Goal: Find specific page/section: Find specific page/section

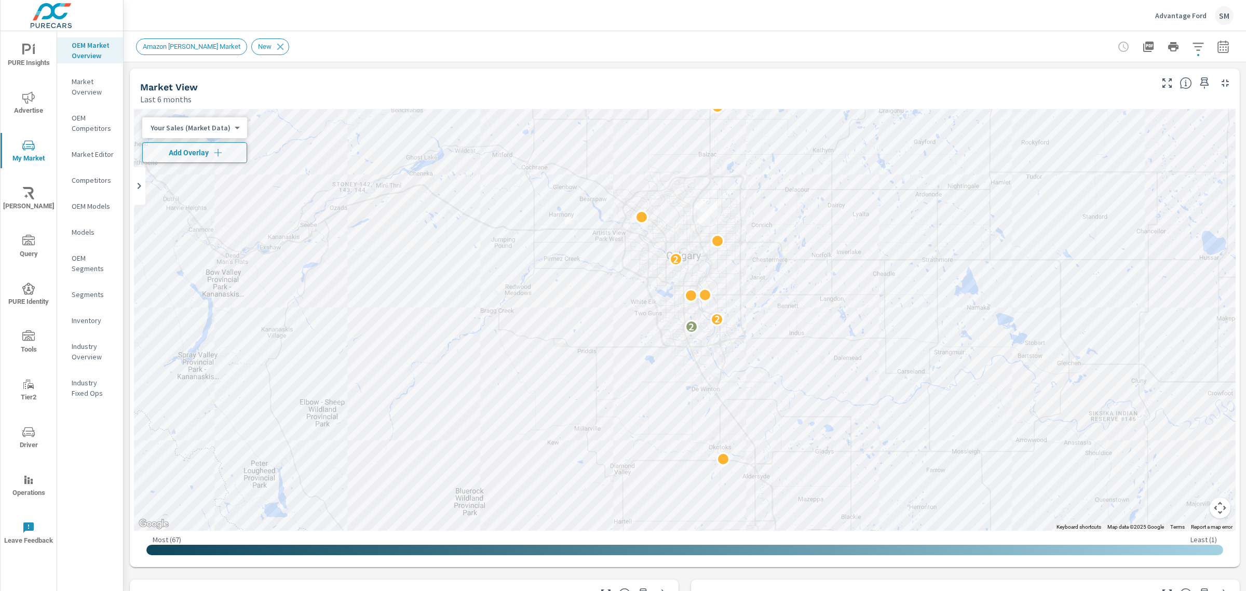
drag, startPoint x: 22, startPoint y: 465, endPoint x: 29, endPoint y: 444, distance: 21.7
click at [29, 444] on div "PURE Insights Advertise My Market [PERSON_NAME] Query PURE Identity Tools Tier2…" at bounding box center [29, 294] width 56 height 526
click at [28, 432] on icon "nav menu" at bounding box center [28, 432] width 12 height 12
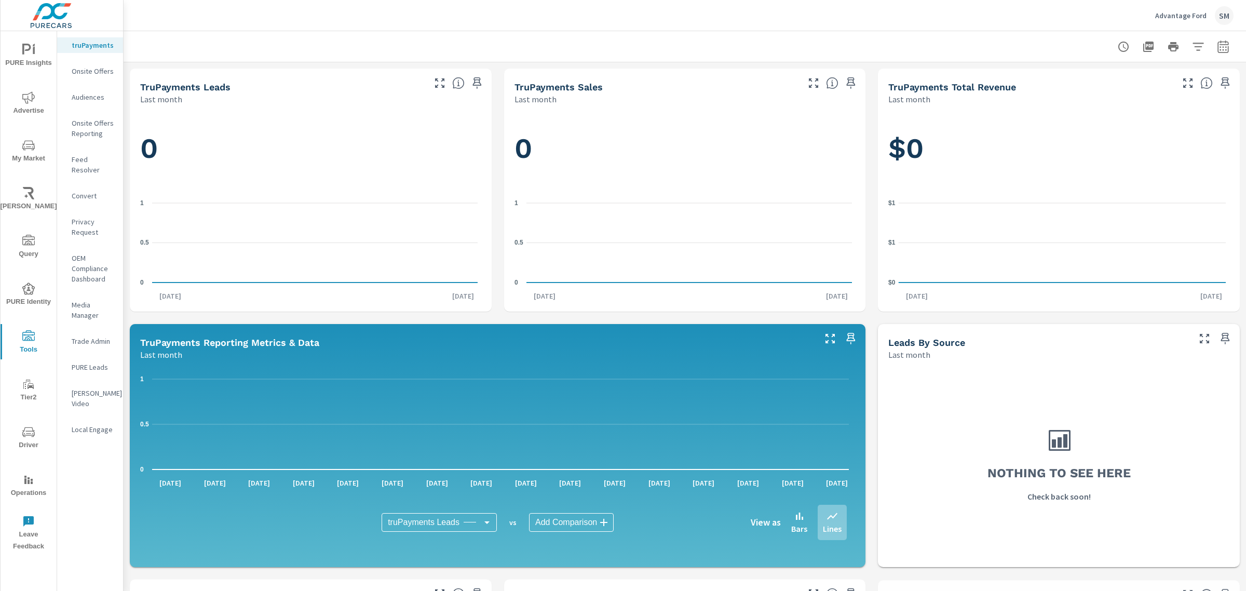
click at [89, 158] on p "Feed Resolver" at bounding box center [93, 164] width 43 height 21
